Goal: Information Seeking & Learning: Learn about a topic

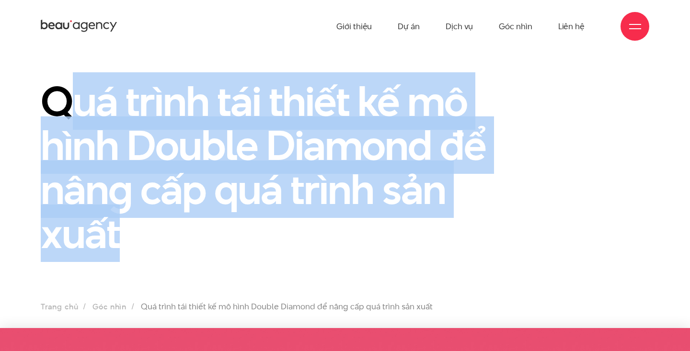
drag, startPoint x: 66, startPoint y: 88, endPoint x: 184, endPoint y: 243, distance: 195.3
click at [184, 243] on h1 "Quá trình tái thiết kế mô hình Double Diamond để nâng cấp quá trình sản xuất" at bounding box center [267, 167] width 453 height 176
drag, startPoint x: 31, startPoint y: 83, endPoint x: 137, endPoint y: 245, distance: 193.3
click at [138, 246] on div "Quá trình tái thiết kế mô hình Double Diamond để nâng cấp quá trình sản xuất" at bounding box center [345, 173] width 690 height 188
copy h1 "Quá trình tái thiết kế mô hình Double Diamond để nâng cấp quá trình sản xuất"
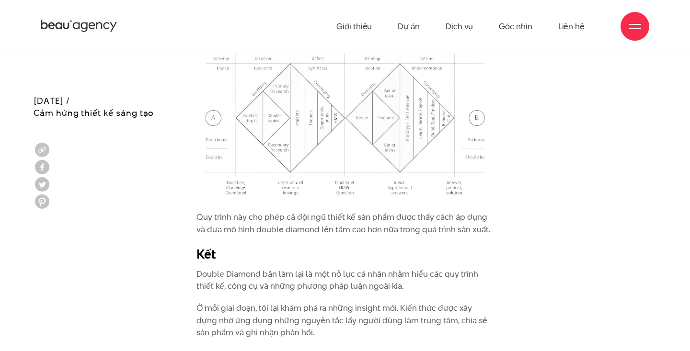
scroll to position [2206, 0]
